Goal: Information Seeking & Learning: Check status

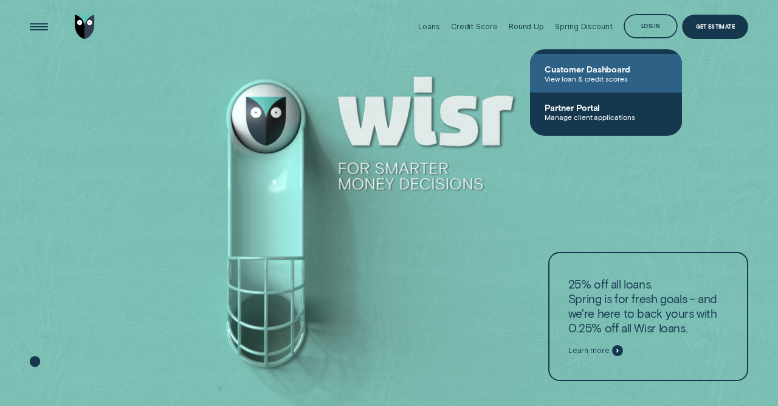
click at [590, 74] on span "Customer Dashboard" at bounding box center [606, 69] width 123 height 10
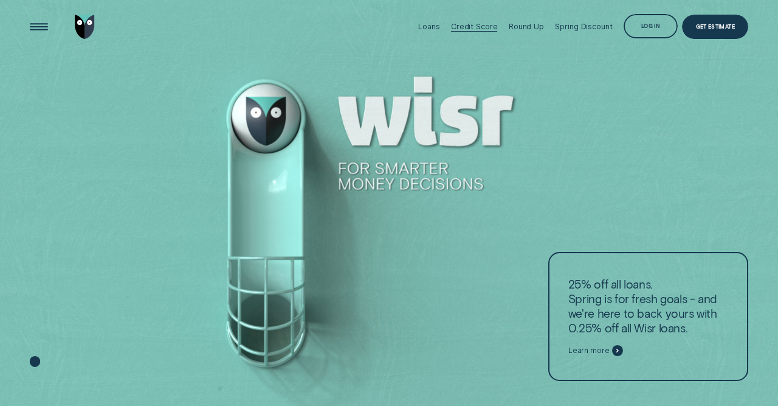
click at [472, 21] on div "Credit Score" at bounding box center [474, 27] width 47 height 54
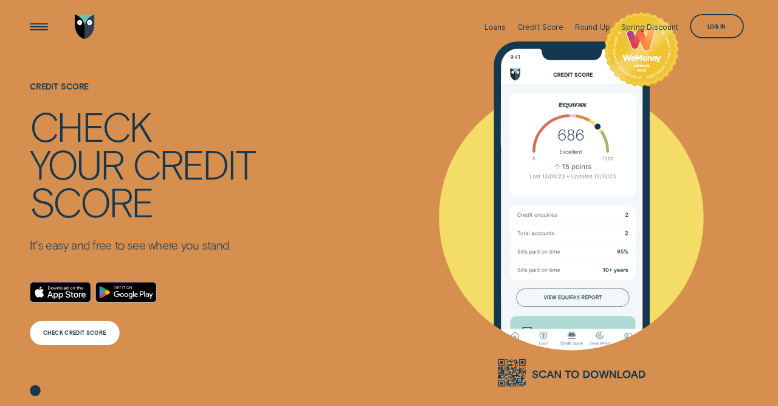
click at [77, 334] on div "CHECK CREDIT SCORE" at bounding box center [74, 332] width 63 height 5
click at [78, 331] on div "CHECK CREDIT SCORE" at bounding box center [74, 332] width 63 height 5
